Goal: Task Accomplishment & Management: Use online tool/utility

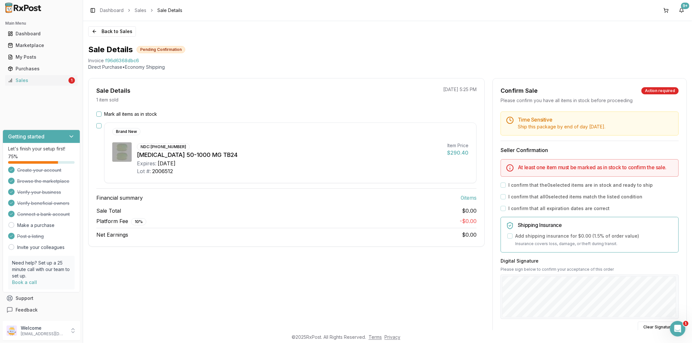
click at [98, 114] on button "Mark all items as in stock" at bounding box center [98, 114] width 5 height 5
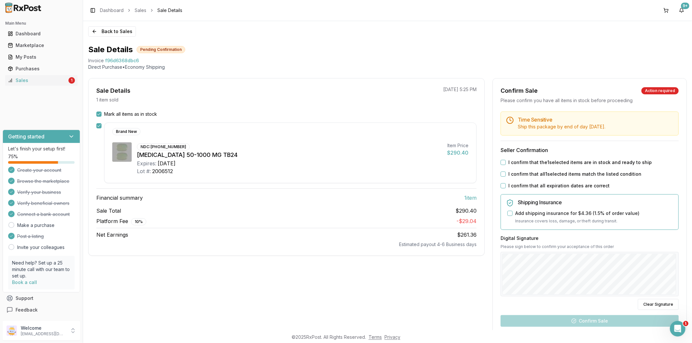
drag, startPoint x: 504, startPoint y: 166, endPoint x: 504, endPoint y: 163, distance: 3.9
click at [504, 164] on div "Time Sensitive Ship this package by end of day [DATE] . Seller Confirmation I c…" at bounding box center [590, 246] width 194 height 269
click at [501, 168] on div "Time Sensitive Ship this package by end of day [DATE] . Seller Confirmation I c…" at bounding box center [590, 246] width 194 height 269
click at [501, 164] on button "I confirm that the 1 selected items are in stock and ready to ship" at bounding box center [503, 162] width 5 height 5
click at [502, 174] on button "I confirm that all 1 selected items match the listed condition" at bounding box center [503, 174] width 5 height 5
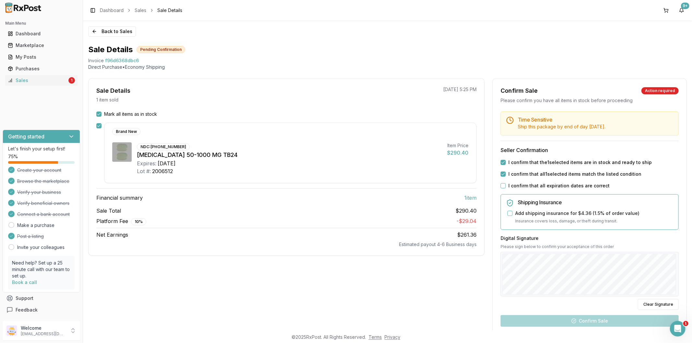
click at [502, 185] on button "I confirm that all expiration dates are correct" at bounding box center [503, 185] width 5 height 5
click at [475, 302] on div "Sale Details 1 item sold [DATE] 5:25 PM Mark all items as in stock Brand New ND…" at bounding box center [387, 233] width 599 height 310
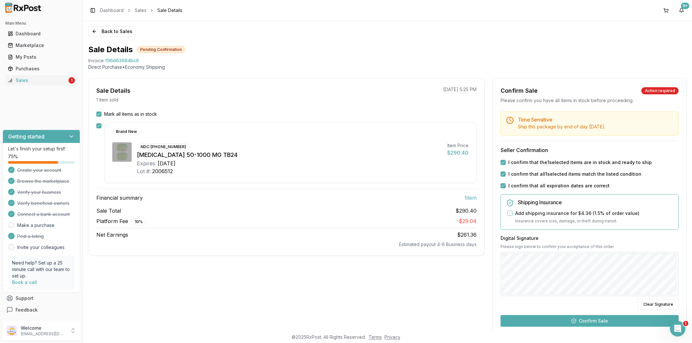
click at [603, 323] on button "Confirm Sale" at bounding box center [590, 321] width 178 height 12
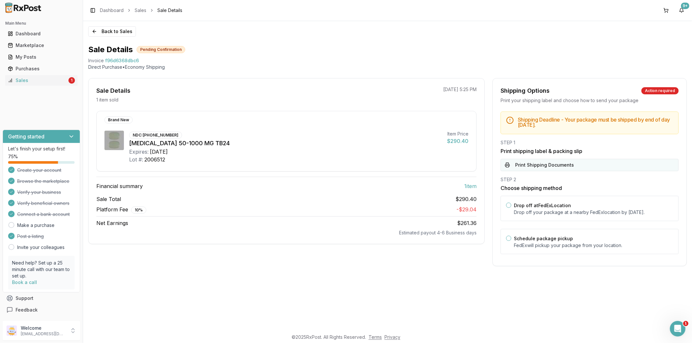
click at [526, 163] on button "Print Shipping Documents" at bounding box center [590, 165] width 178 height 12
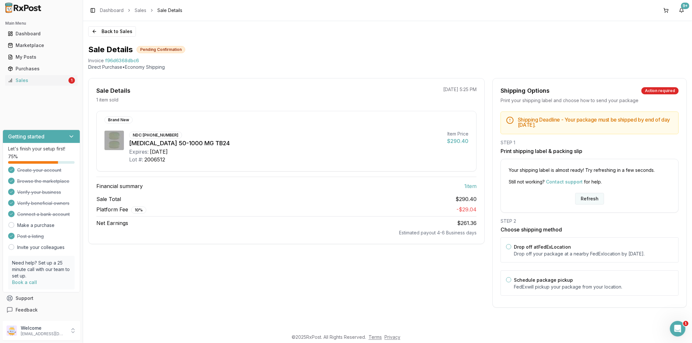
click at [593, 196] on button "Refresh" at bounding box center [589, 199] width 29 height 12
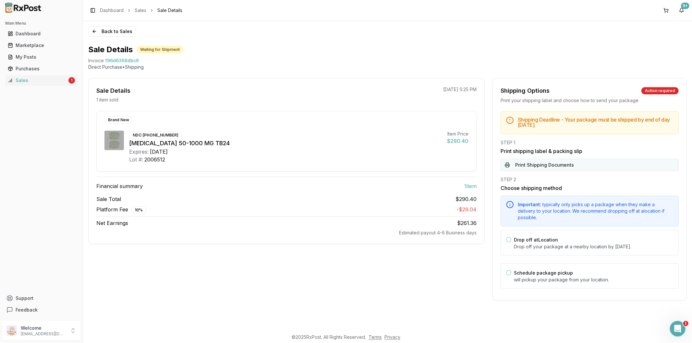
click at [541, 168] on button "Print Shipping Documents" at bounding box center [590, 165] width 178 height 12
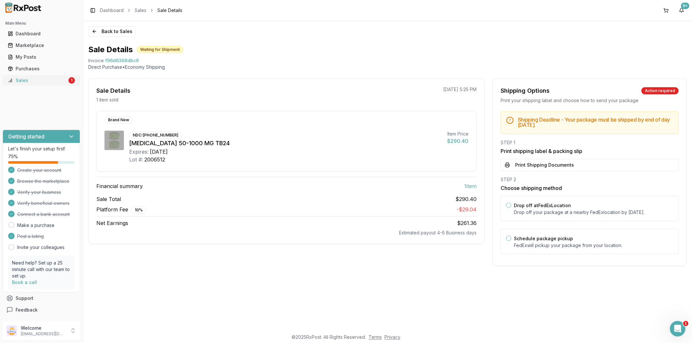
click at [32, 84] on link "Sales 1" at bounding box center [41, 81] width 72 height 12
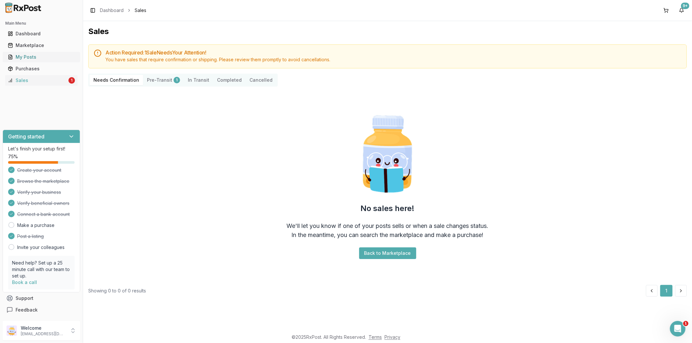
click at [35, 59] on div "My Posts" at bounding box center [41, 57] width 67 height 6
